Goal: Task Accomplishment & Management: Manage account settings

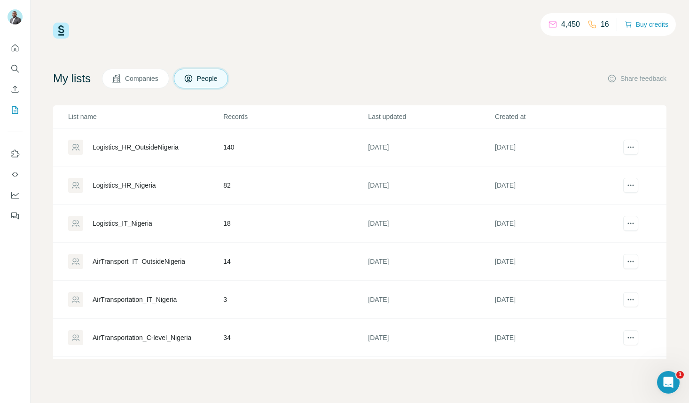
click at [144, 80] on span "Companies" at bounding box center [142, 78] width 34 height 9
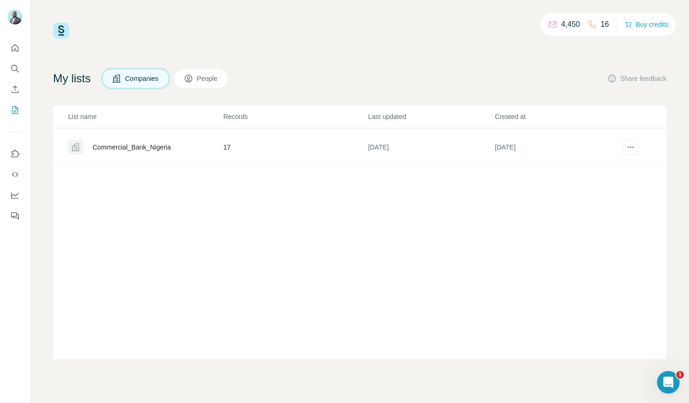
click at [210, 84] on button "People" at bounding box center [201, 79] width 55 height 20
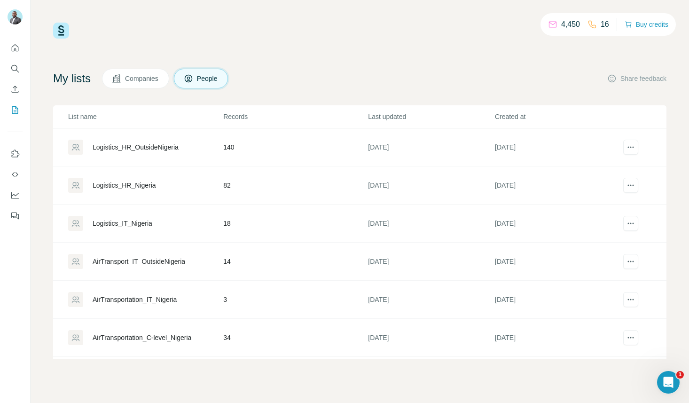
click at [144, 80] on span "Companies" at bounding box center [142, 78] width 34 height 9
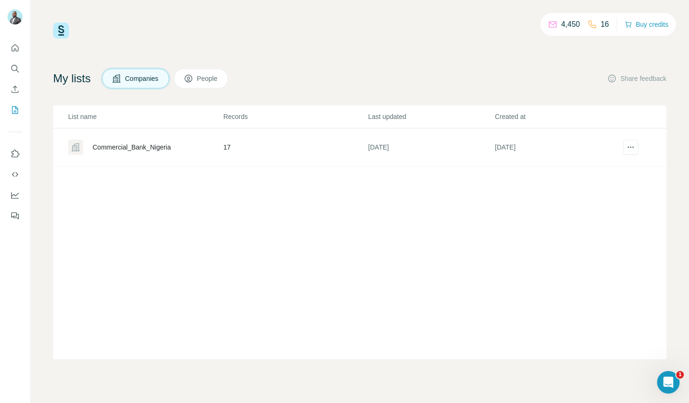
click at [201, 72] on button "People" at bounding box center [201, 79] width 55 height 20
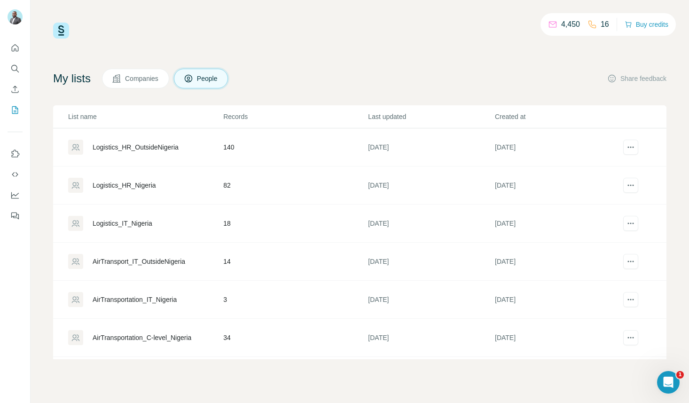
click at [145, 81] on span "Companies" at bounding box center [142, 78] width 34 height 9
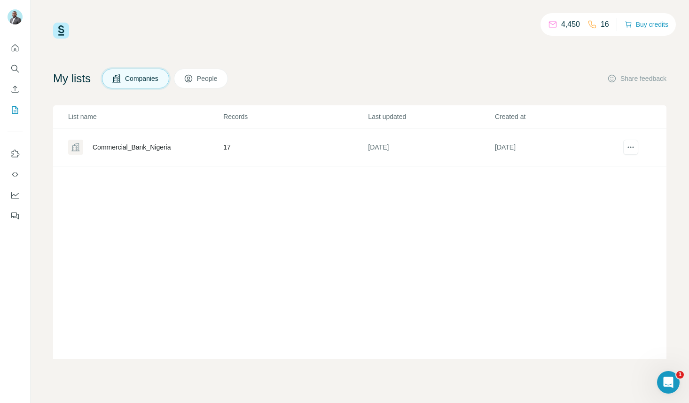
click at [215, 74] on span "People" at bounding box center [208, 78] width 22 height 9
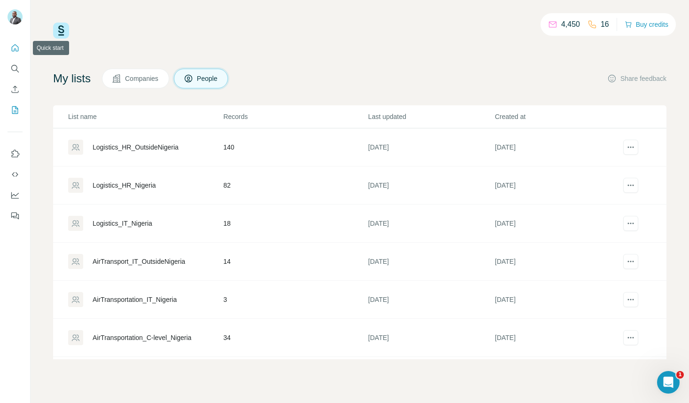
click at [13, 50] on icon "Quick start" at bounding box center [14, 47] width 9 height 9
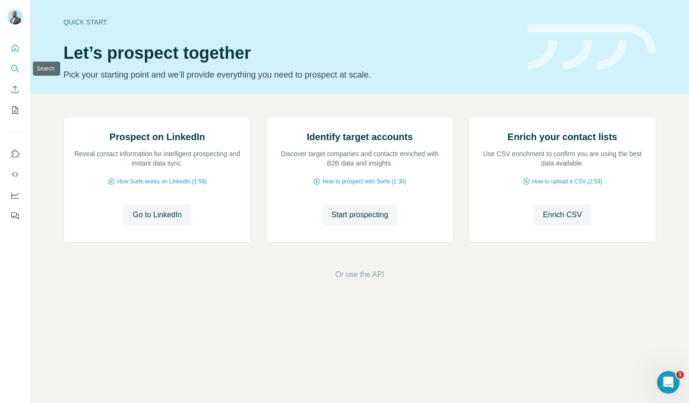
click at [14, 70] on icon "Search" at bounding box center [14, 68] width 9 height 9
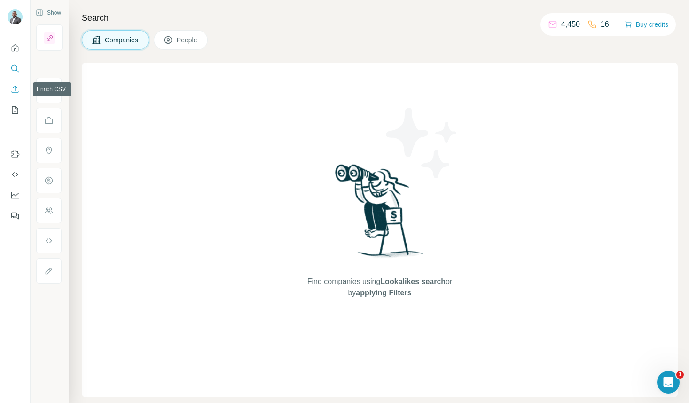
click at [14, 89] on icon "Enrich CSV" at bounding box center [14, 89] width 9 height 9
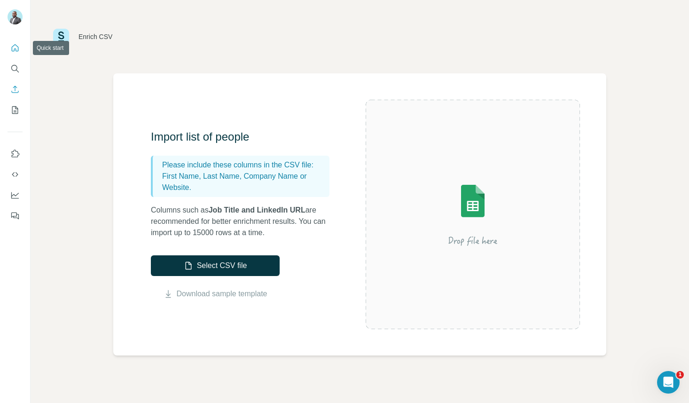
click at [19, 43] on icon "Quick start" at bounding box center [14, 47] width 9 height 9
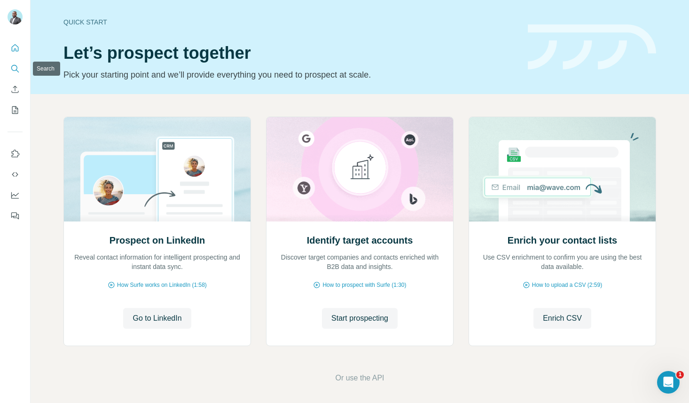
click at [16, 67] on icon "Search" at bounding box center [14, 68] width 9 height 9
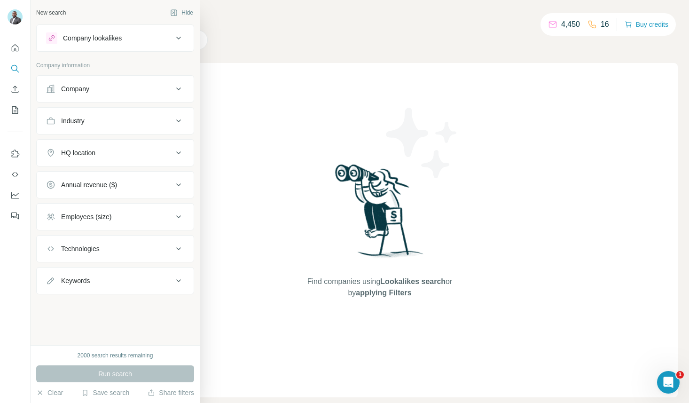
click at [158, 39] on div "Company lookalikes" at bounding box center [109, 37] width 127 height 11
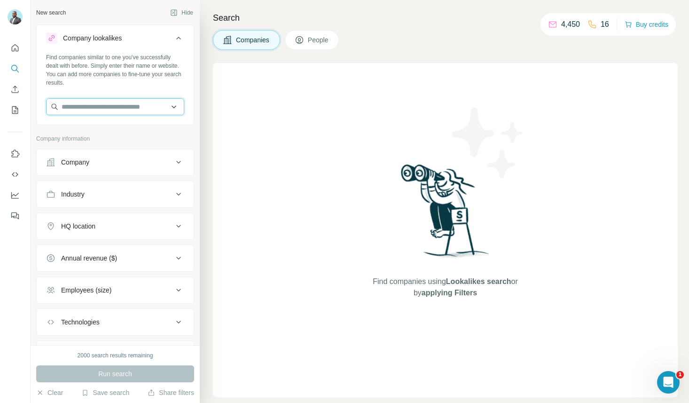
click at [145, 109] on input "text" at bounding box center [115, 106] width 138 height 17
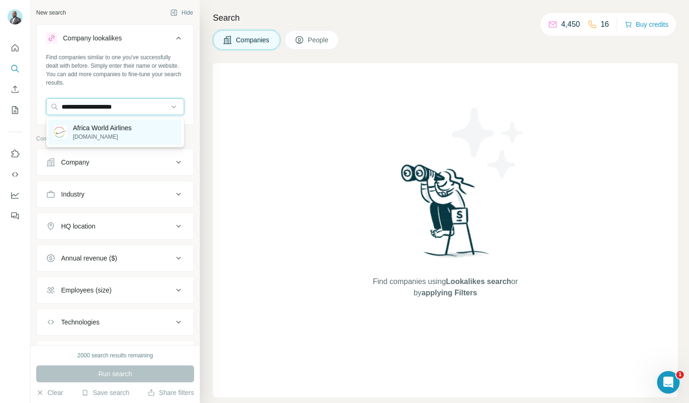
type input "**********"
click at [113, 131] on p "Africa World Airlines" at bounding box center [102, 127] width 59 height 9
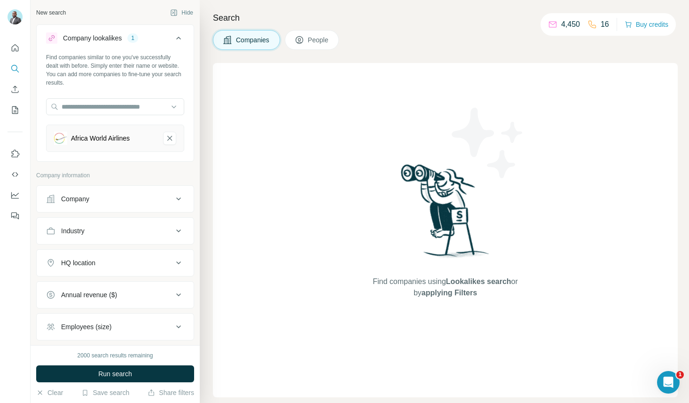
click at [98, 203] on button "Company" at bounding box center [115, 198] width 157 height 23
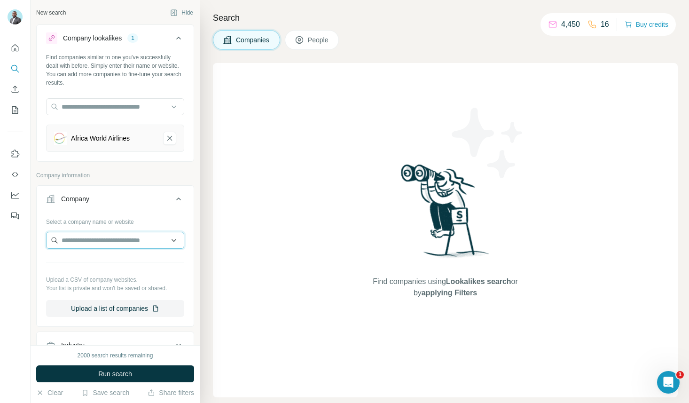
click at [87, 247] on input "text" at bounding box center [115, 240] width 138 height 17
click at [116, 173] on p "Company information" at bounding box center [115, 175] width 158 height 8
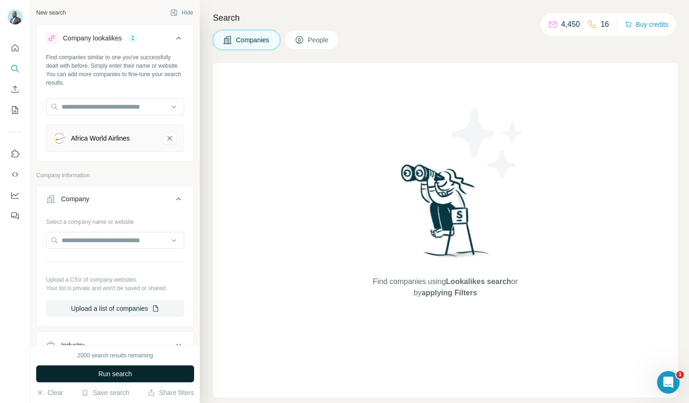
click at [137, 377] on button "Run search" at bounding box center [115, 373] width 158 height 17
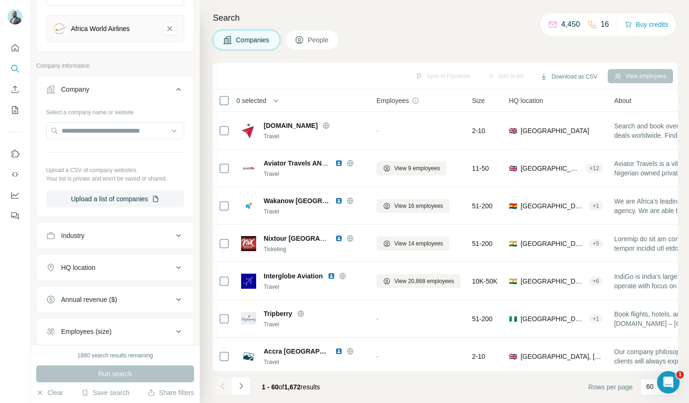
scroll to position [109, 0]
click at [115, 240] on div "Industry" at bounding box center [109, 235] width 127 height 9
click at [128, 298] on div "HQ location" at bounding box center [109, 295] width 127 height 9
click at [109, 318] on input "text" at bounding box center [115, 319] width 138 height 17
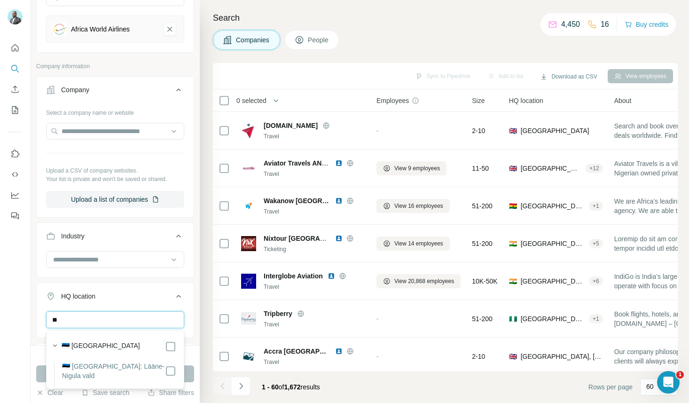
type input "*"
click at [134, 320] on input "*****" at bounding box center [115, 319] width 138 height 17
click at [150, 322] on input "*****" at bounding box center [115, 319] width 138 height 17
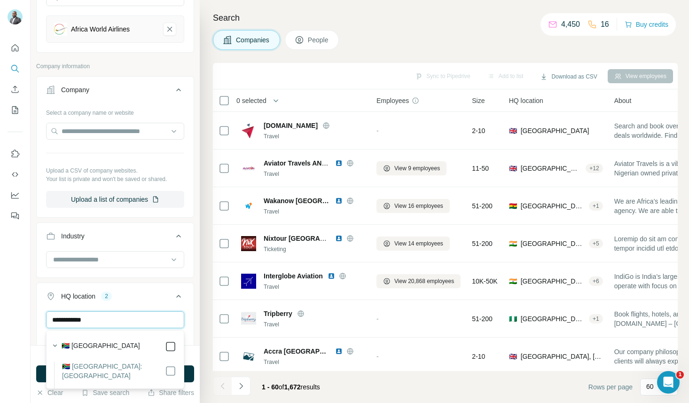
type input "**********"
click at [188, 376] on button "Run search" at bounding box center [115, 373] width 158 height 17
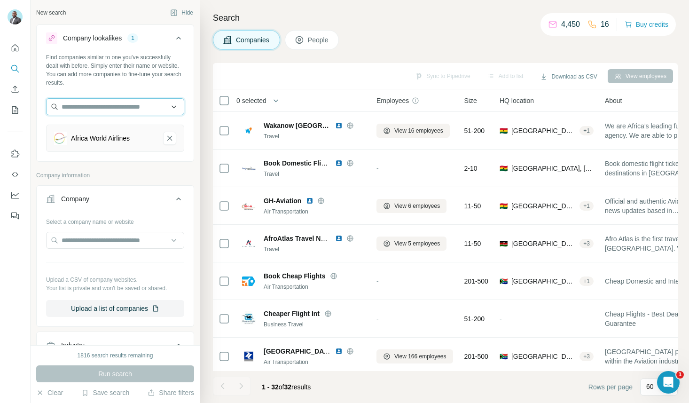
click at [127, 103] on input "text" at bounding box center [115, 106] width 138 height 17
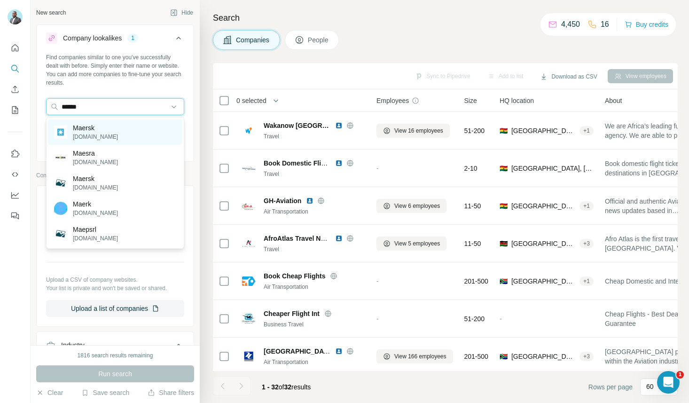
type input "******"
click at [119, 124] on div "Maersk [DOMAIN_NAME]" at bounding box center [114, 131] width 133 height 25
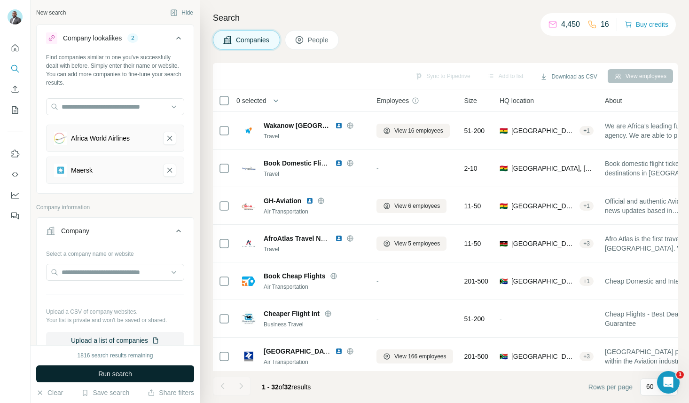
click at [147, 378] on button "Run search" at bounding box center [115, 373] width 158 height 17
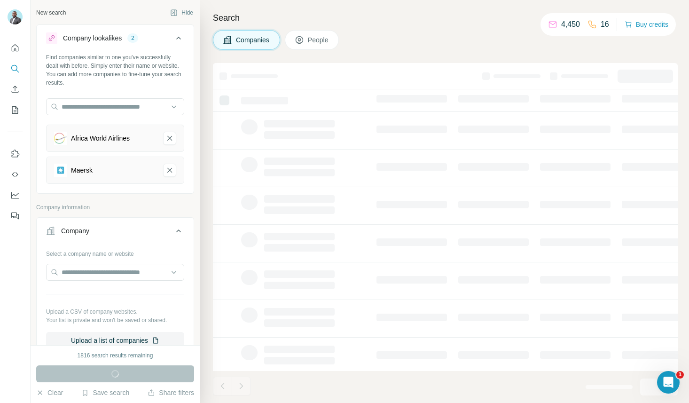
click at [168, 136] on icon "Africa World Airlines-remove-button" at bounding box center [169, 138] width 5 height 5
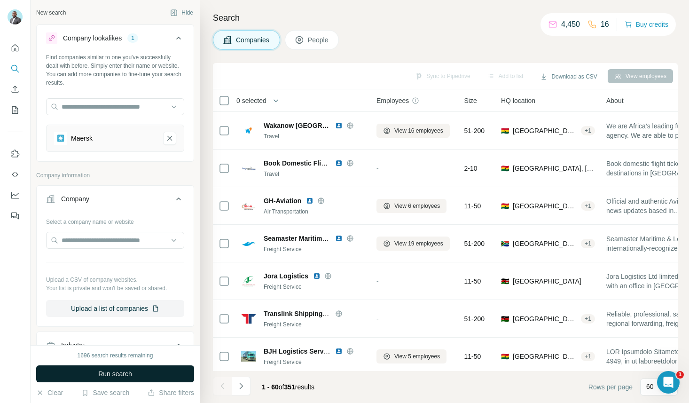
click at [142, 372] on button "Run search" at bounding box center [115, 373] width 158 height 17
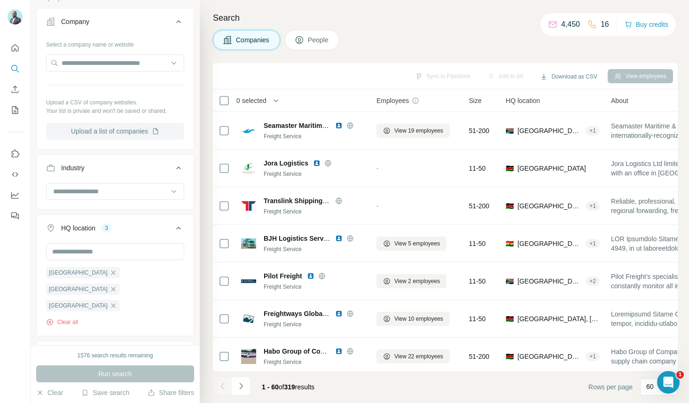
scroll to position [180, 0]
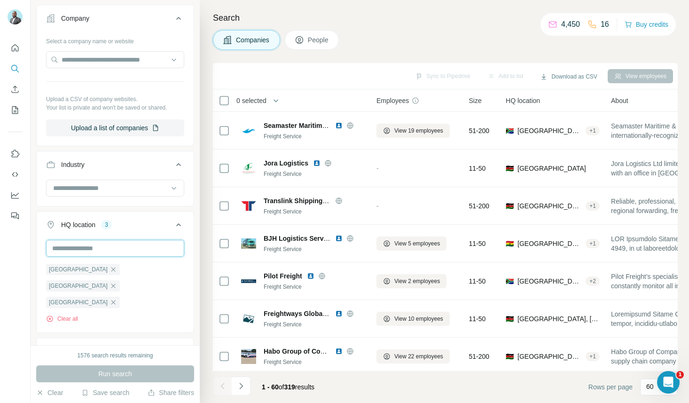
click at [109, 250] on input "text" at bounding box center [115, 248] width 138 height 17
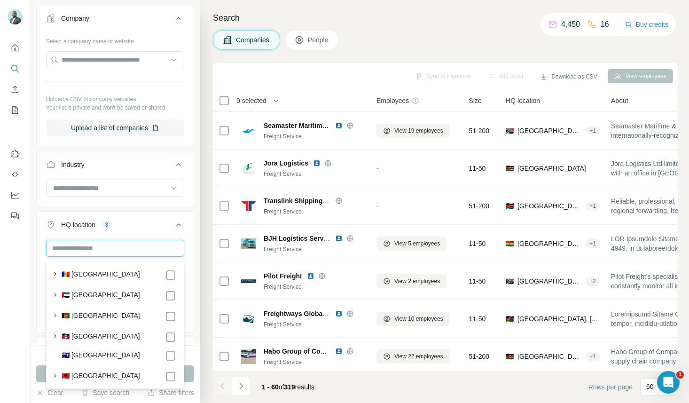
type input "*"
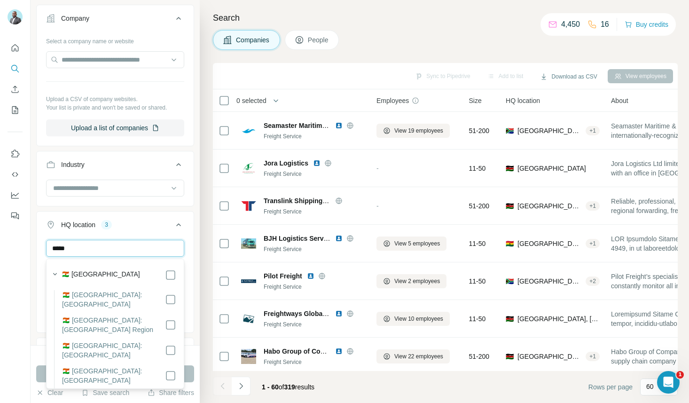
type input "******"
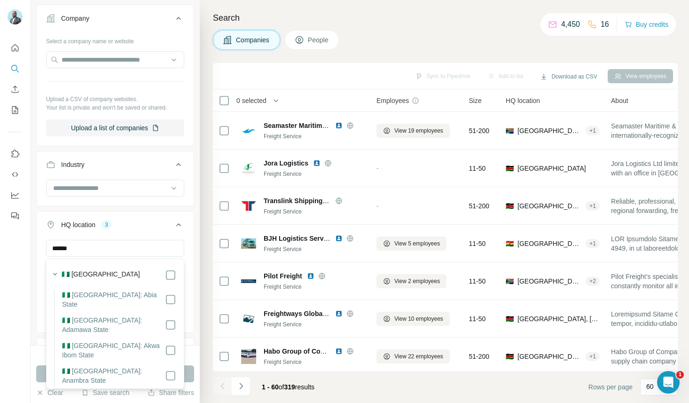
click at [179, 222] on icon at bounding box center [178, 224] width 11 height 11
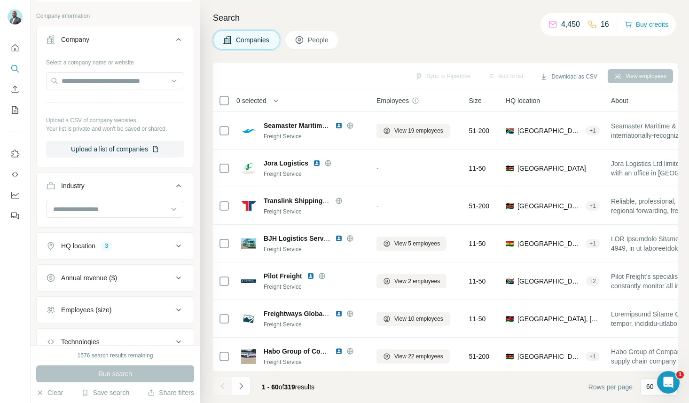
scroll to position [161, 0]
click at [106, 311] on div "Employees (size)" at bounding box center [86, 308] width 50 height 9
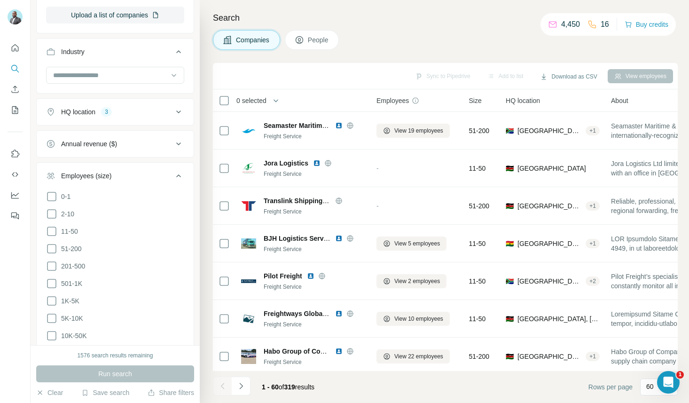
scroll to position [297, 0]
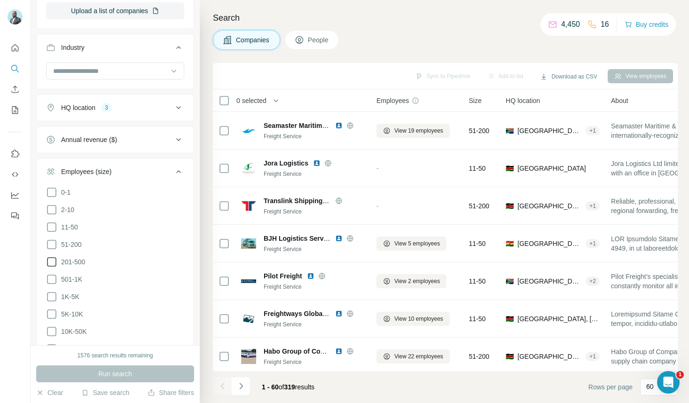
click at [55, 263] on icon at bounding box center [51, 261] width 11 height 11
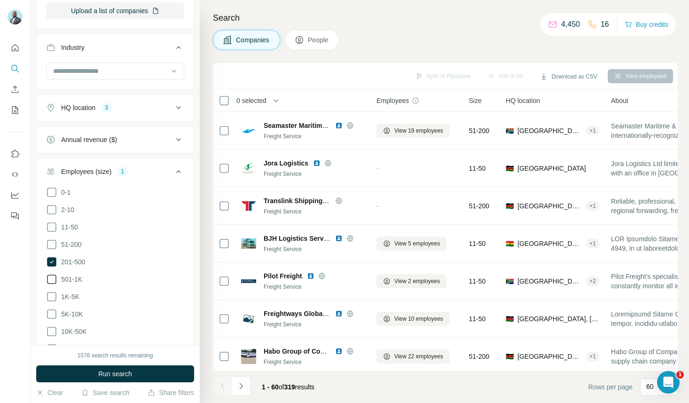
click at [51, 276] on icon at bounding box center [51, 278] width 11 height 11
click at [54, 294] on icon at bounding box center [51, 296] width 11 height 11
click at [54, 309] on icon at bounding box center [51, 313] width 11 height 11
click at [54, 328] on icon at bounding box center [51, 331] width 11 height 11
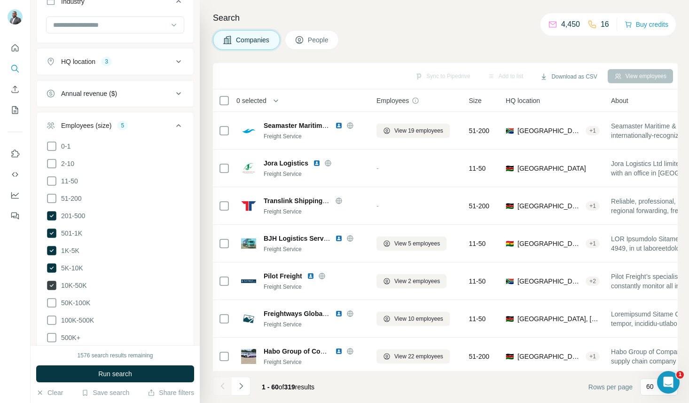
scroll to position [362, 0]
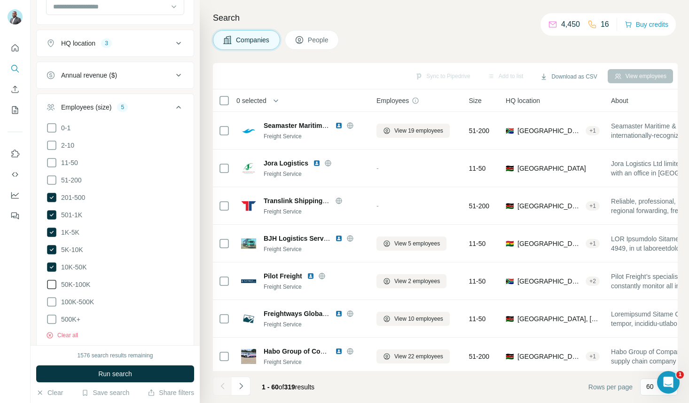
click at [57, 281] on icon at bounding box center [51, 284] width 11 height 11
click at [56, 300] on icon at bounding box center [51, 301] width 11 height 11
click at [120, 376] on span "Run search" at bounding box center [115, 373] width 34 height 9
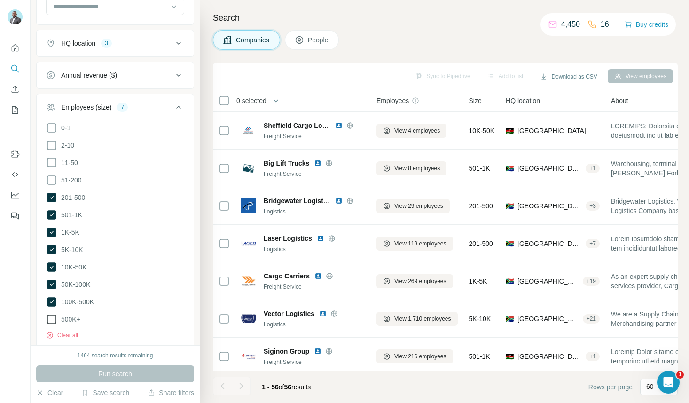
click at [55, 317] on icon at bounding box center [51, 318] width 11 height 11
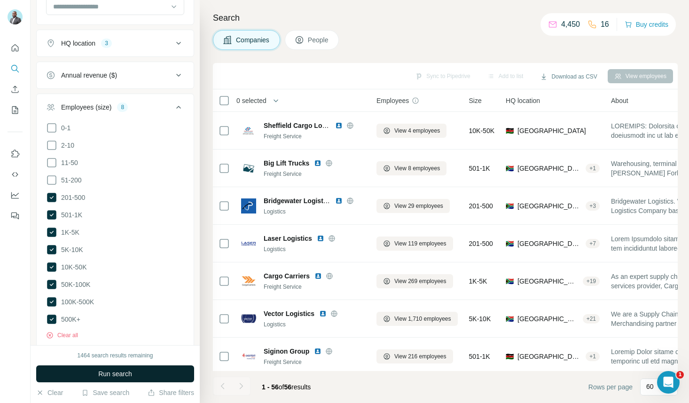
click at [107, 373] on span "Run search" at bounding box center [115, 373] width 34 height 9
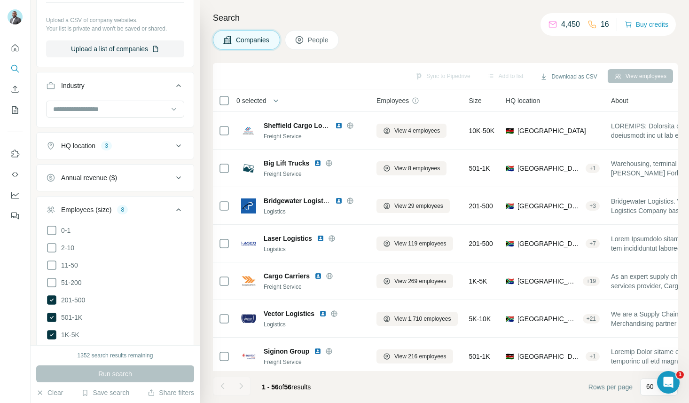
scroll to position [255, 0]
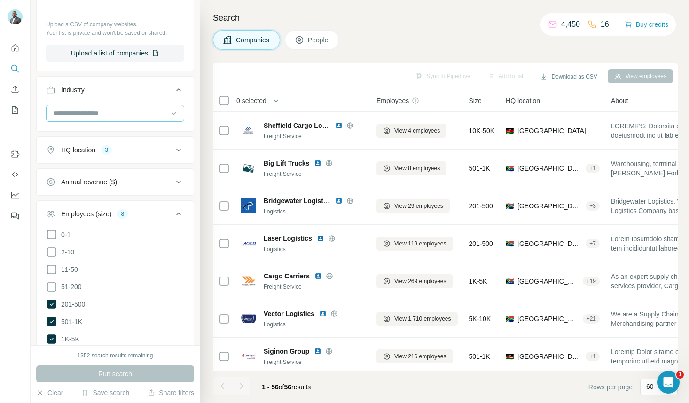
click at [120, 110] on input at bounding box center [110, 113] width 116 height 10
click at [209, 66] on div "Search Companies People Sync to Pipedrive Add to list Download as CSV View empl…" at bounding box center [444, 201] width 489 height 403
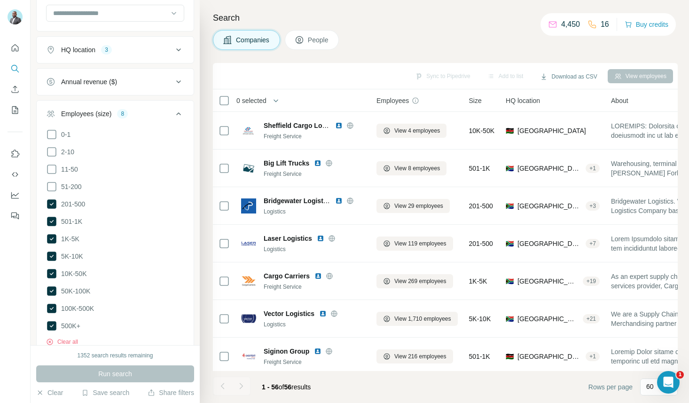
scroll to position [400, 0]
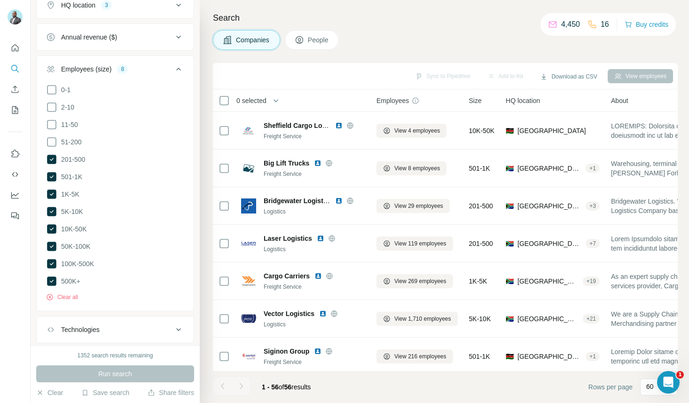
click at [108, 325] on div "Technologies" at bounding box center [109, 329] width 127 height 9
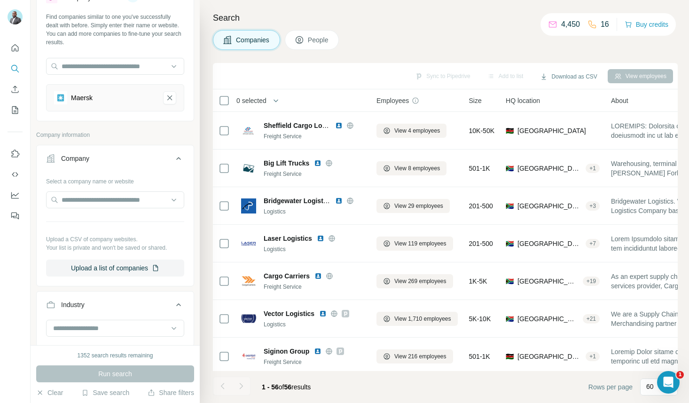
scroll to position [0, 0]
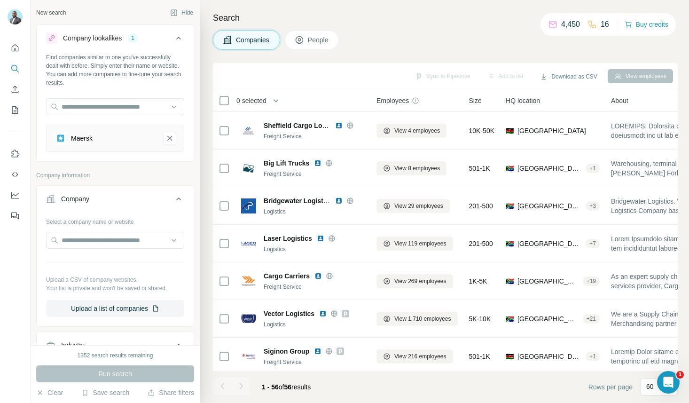
drag, startPoint x: 129, startPoint y: 184, endPoint x: 242, endPoint y: 402, distance: 245.7
click at [242, 402] on div "New search Hide Company lookalikes 1 Find companies similar to one you've succe…" at bounding box center [360, 201] width 658 height 403
click at [321, 36] on span "People" at bounding box center [319, 39] width 22 height 9
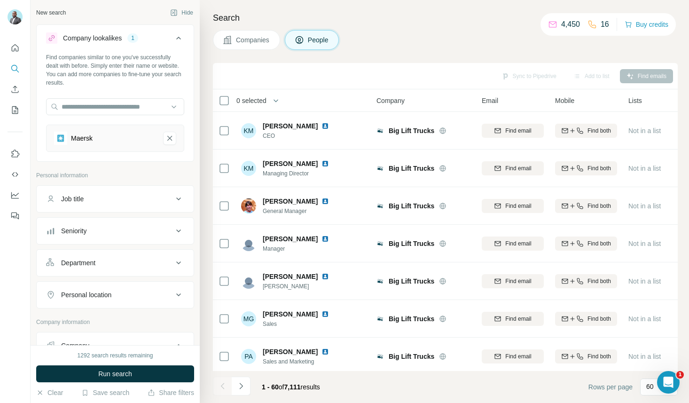
click at [168, 192] on button "Job title" at bounding box center [115, 198] width 157 height 23
click at [130, 260] on div "Seniority" at bounding box center [109, 258] width 127 height 9
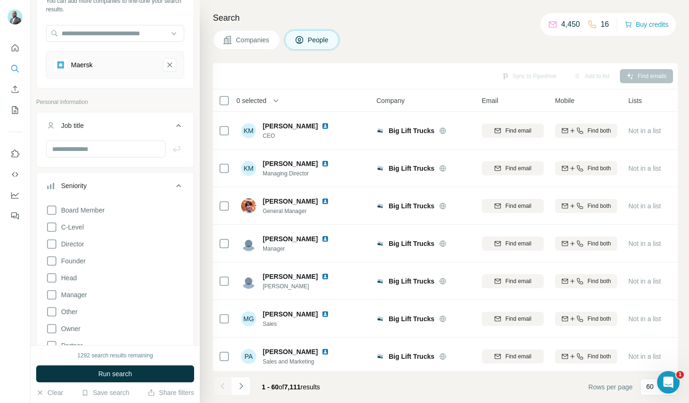
scroll to position [78, 0]
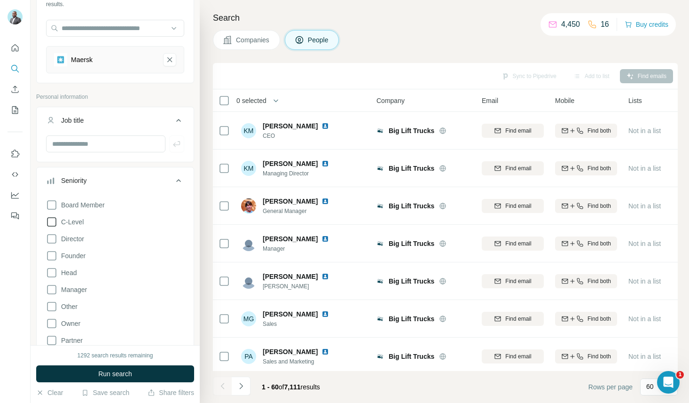
click at [53, 218] on icon at bounding box center [51, 221] width 11 height 11
click at [51, 244] on icon at bounding box center [51, 238] width 11 height 11
click at [52, 220] on icon at bounding box center [51, 221] width 9 height 9
click at [52, 273] on icon at bounding box center [51, 272] width 11 height 11
click at [54, 255] on icon at bounding box center [51, 255] width 11 height 11
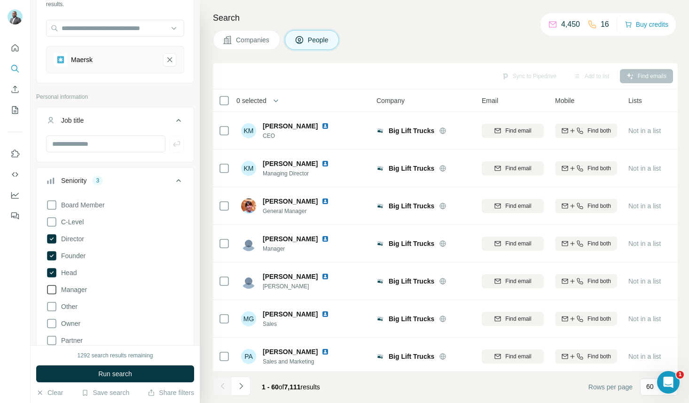
click at [55, 287] on icon at bounding box center [51, 289] width 11 height 11
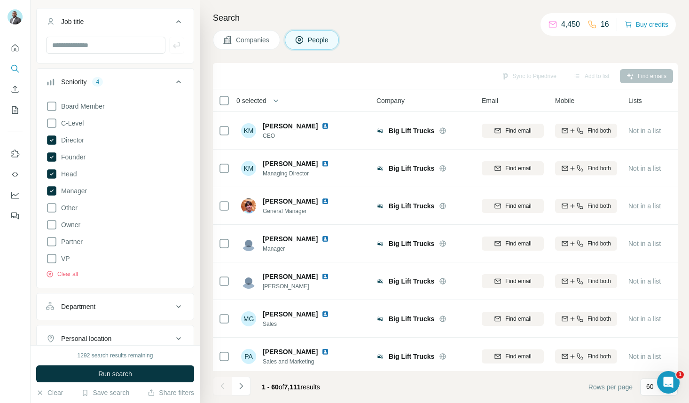
scroll to position [178, 0]
click at [143, 307] on div "Department" at bounding box center [109, 305] width 127 height 9
click at [105, 328] on input at bounding box center [110, 329] width 116 height 10
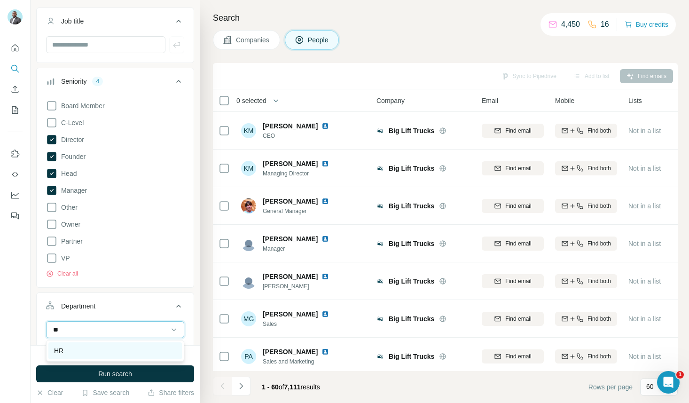
type input "**"
click at [78, 351] on div "HR" at bounding box center [115, 350] width 122 height 9
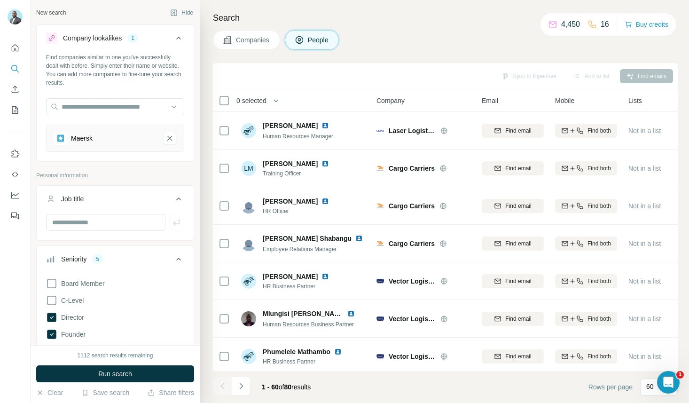
scroll to position [365, 0]
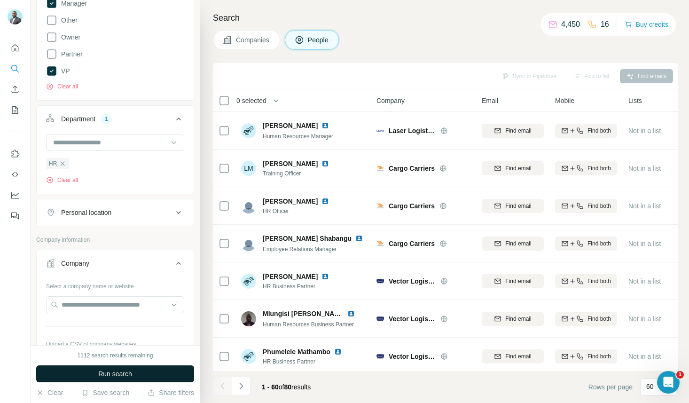
click at [140, 367] on button "Run search" at bounding box center [115, 373] width 158 height 17
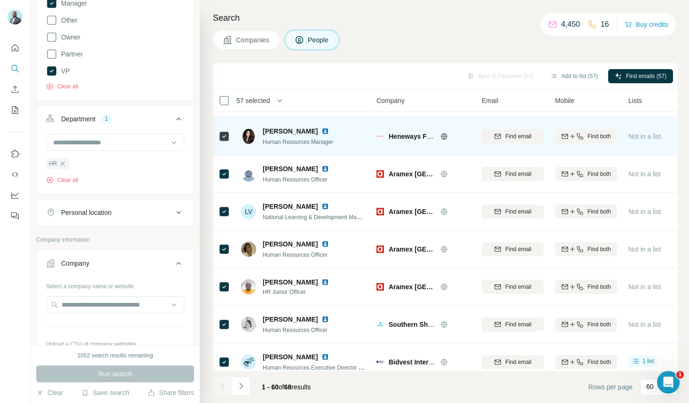
scroll to position [708, 0]
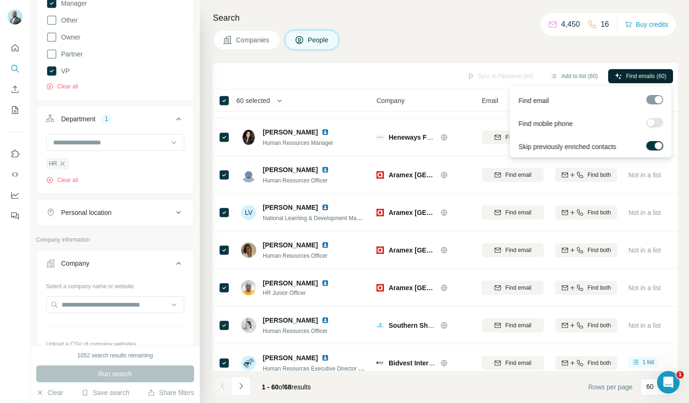
click at [647, 75] on span "Find emails (60)" at bounding box center [646, 76] width 40 height 8
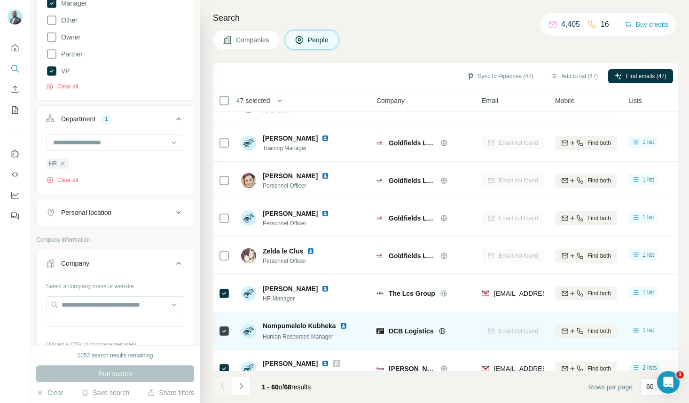
scroll to position [1700, 0]
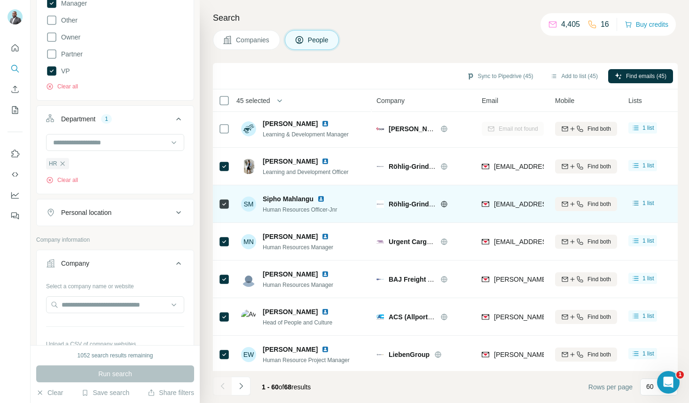
scroll to position [1997, 0]
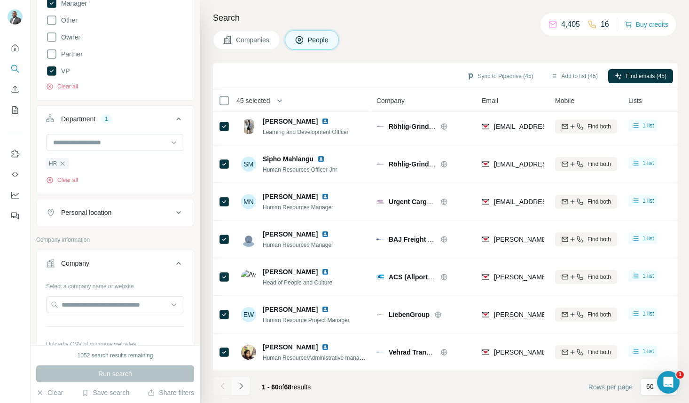
click at [241, 388] on icon "Navigate to next page" at bounding box center [240, 385] width 9 height 9
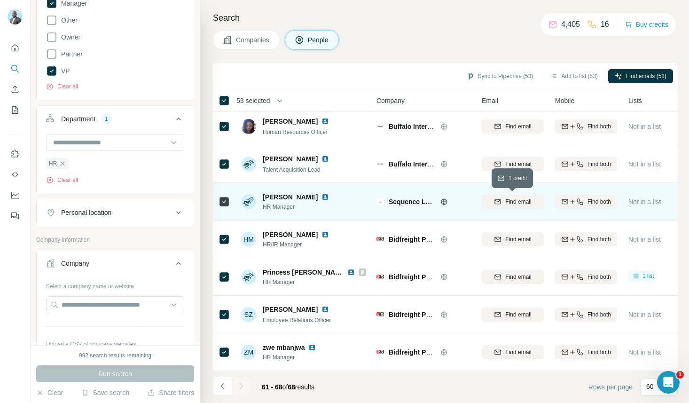
scroll to position [0, 0]
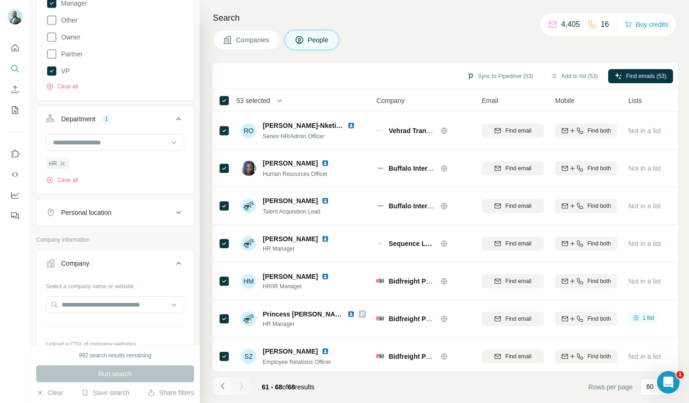
click at [220, 389] on icon "Navigate to previous page" at bounding box center [222, 385] width 9 height 9
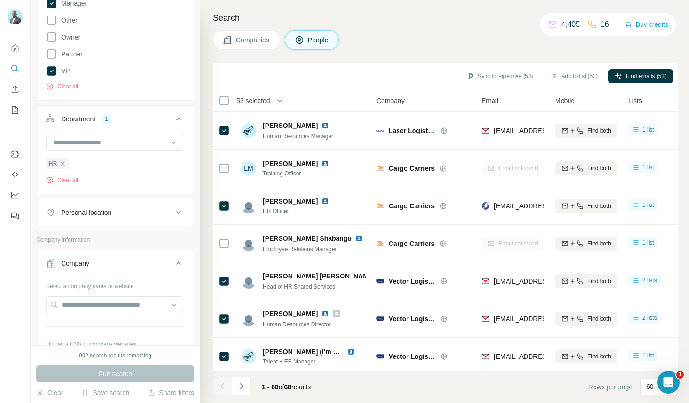
click at [221, 384] on div at bounding box center [222, 385] width 19 height 19
click at [241, 387] on icon "Navigate to next page" at bounding box center [240, 385] width 9 height 9
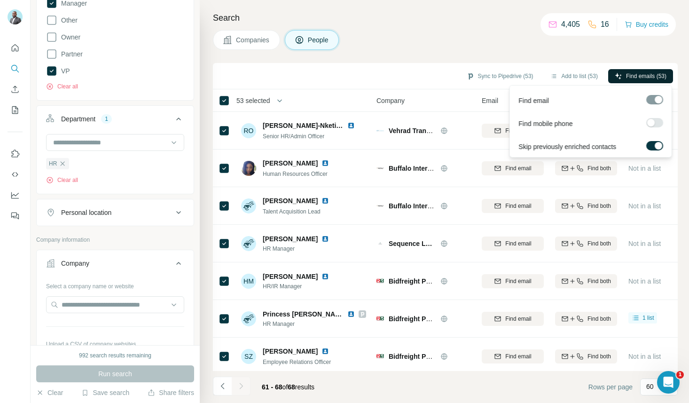
click at [661, 76] on span "Find emails (53)" at bounding box center [646, 76] width 40 height 8
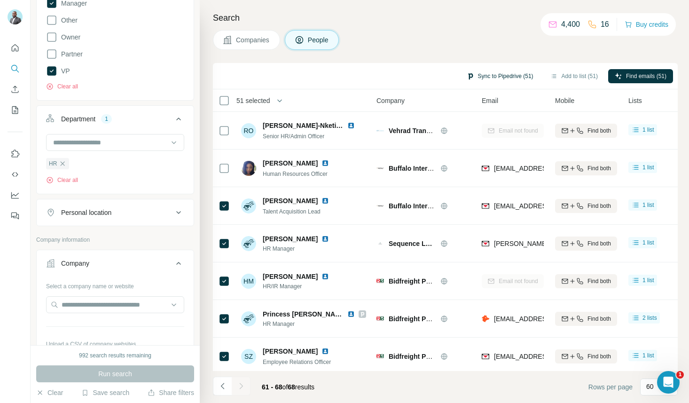
click at [509, 74] on button "Sync to Pipedrive (51)" at bounding box center [500, 76] width 80 height 14
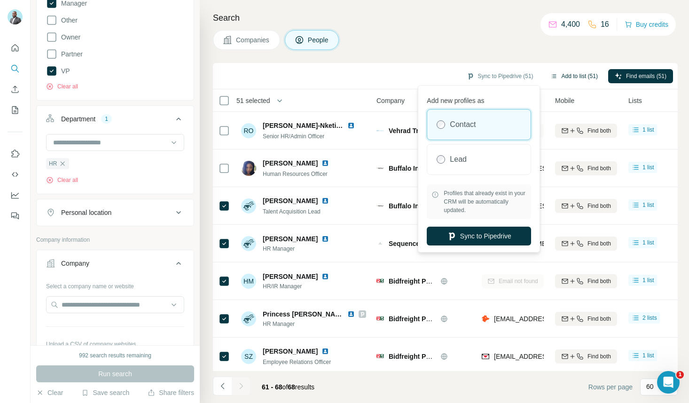
click at [573, 74] on button "Add to list (51)" at bounding box center [574, 76] width 61 height 14
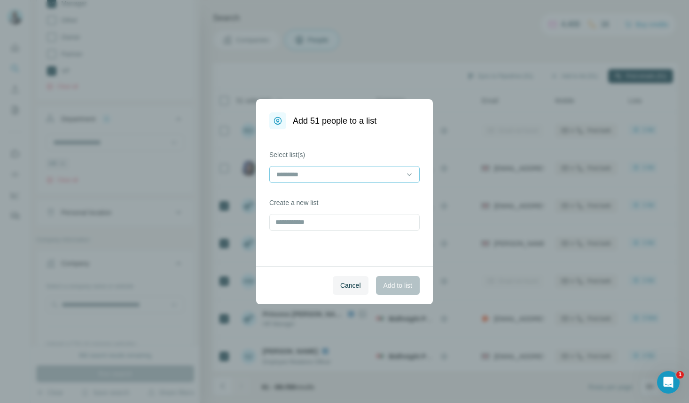
click at [367, 174] on input at bounding box center [338, 174] width 127 height 10
click at [401, 148] on div "Select list(s) Create a new list" at bounding box center [344, 197] width 177 height 137
click at [318, 221] on input "text" at bounding box center [344, 222] width 150 height 17
type input "*"
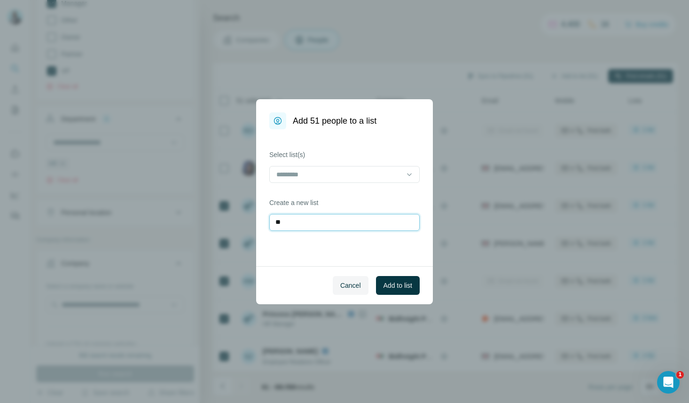
type input "*"
type input "**********"
click at [398, 285] on span "Add to list" at bounding box center [397, 285] width 29 height 9
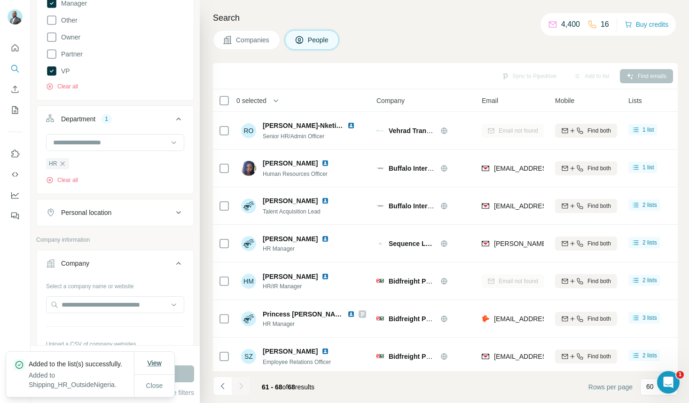
click at [157, 359] on span "View" at bounding box center [154, 363] width 14 height 8
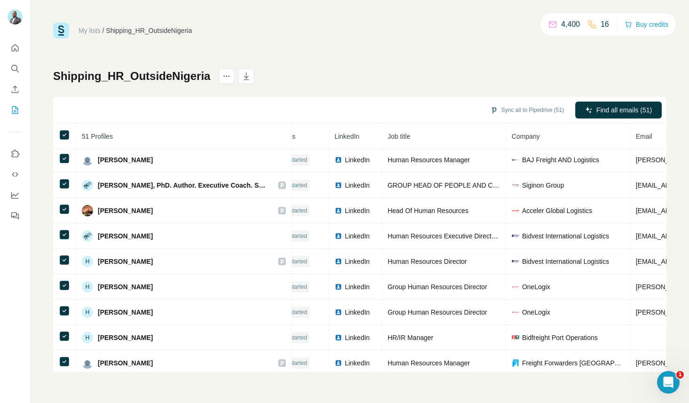
scroll to position [0, 21]
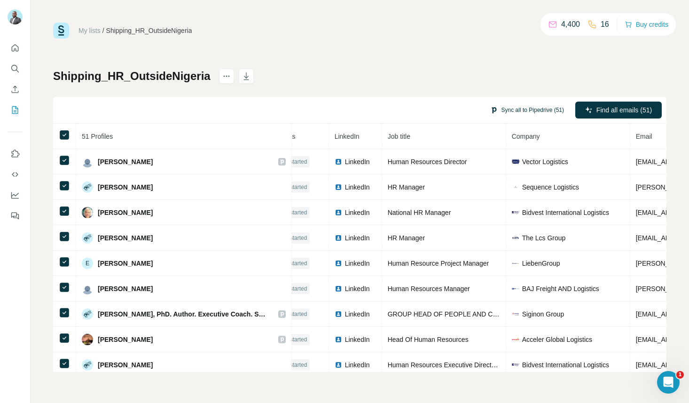
click at [534, 113] on button "Sync all to Pipedrive (51)" at bounding box center [527, 110] width 87 height 14
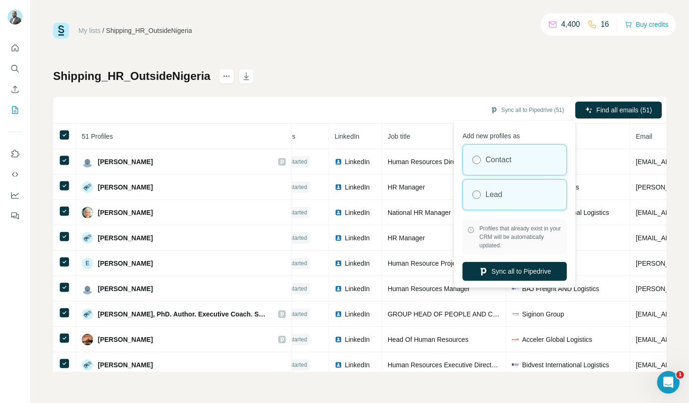
click at [505, 184] on div "Lead" at bounding box center [514, 194] width 103 height 30
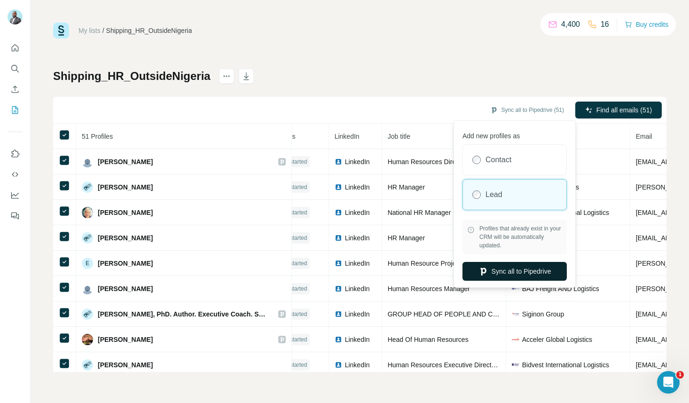
click at [523, 272] on button "Sync all to Pipedrive" at bounding box center [514, 271] width 104 height 19
